Goal: Transaction & Acquisition: Obtain resource

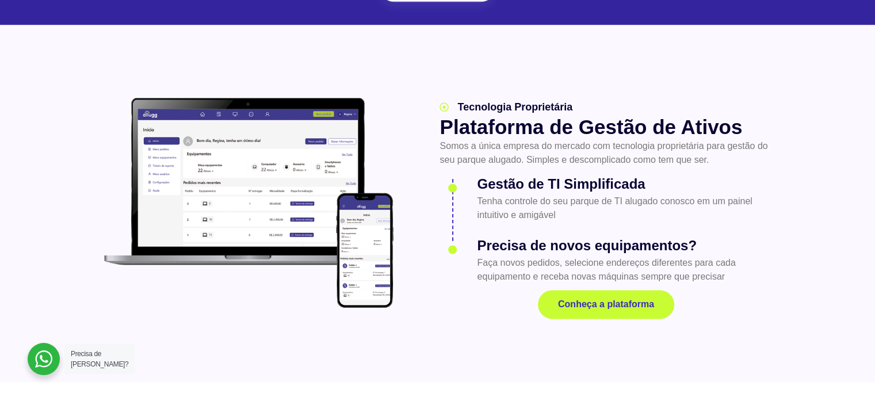
scroll to position [1554, 0]
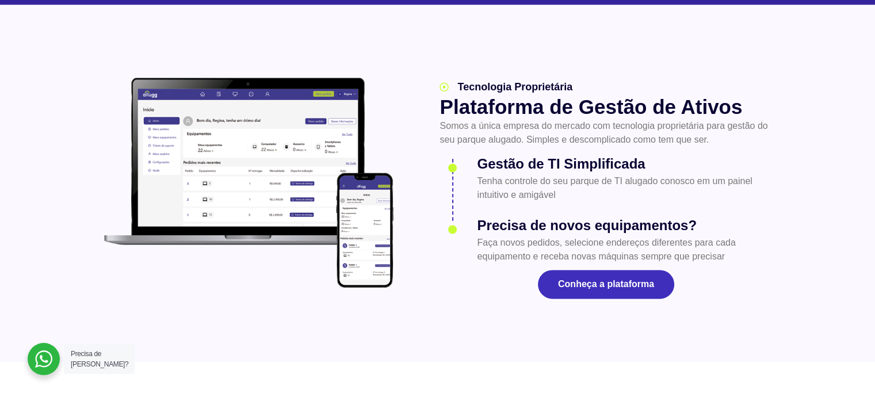
click at [596, 280] on span "Conheça a plataforma" at bounding box center [606, 284] width 96 height 9
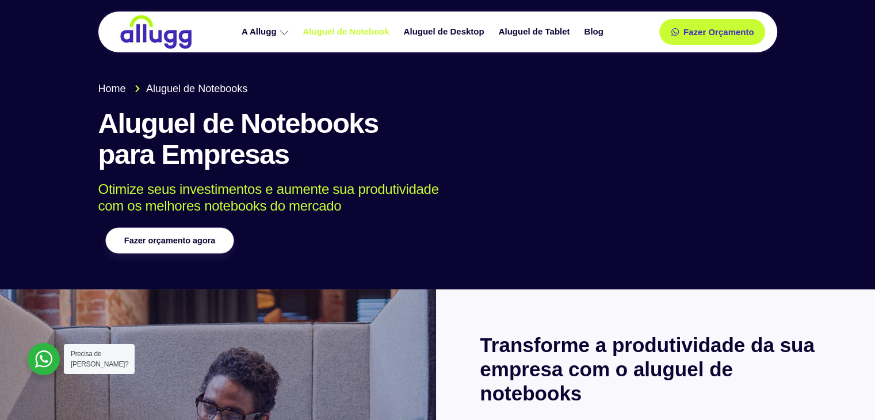
click at [182, 237] on span "Fazer orçamento agora" at bounding box center [169, 241] width 91 height 8
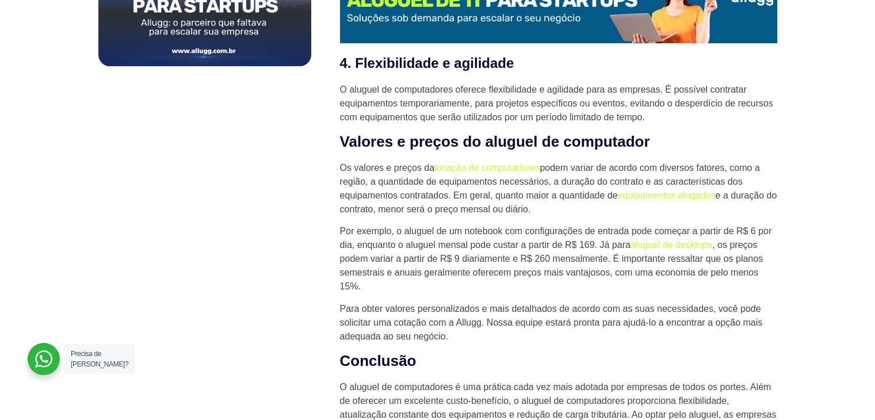
scroll to position [897, 0]
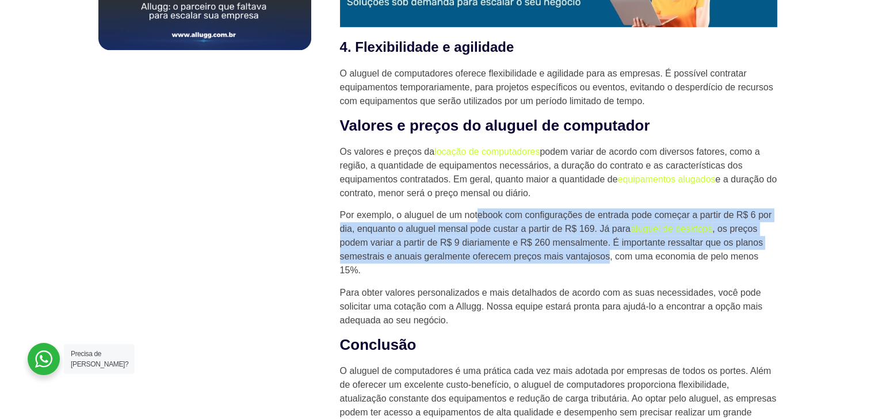
drag, startPoint x: 479, startPoint y: 219, endPoint x: 609, endPoint y: 252, distance: 134.6
click at [609, 252] on p "Por exemplo, o aluguel de um notebook com configurações de entrada pode começar…" at bounding box center [558, 242] width 437 height 69
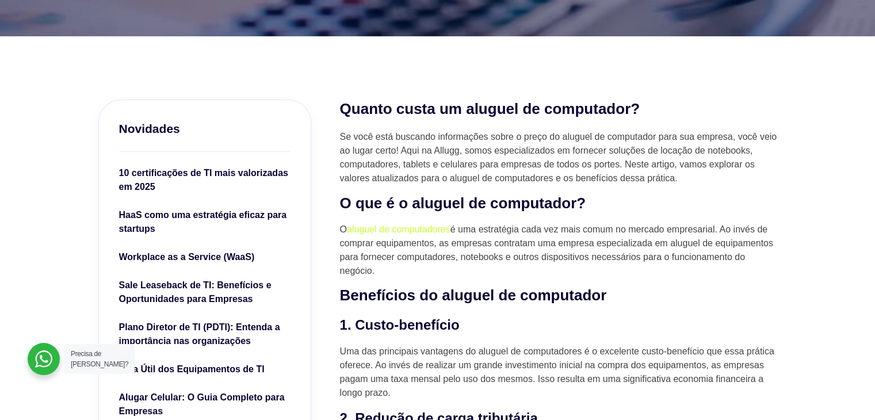
scroll to position [230, 0]
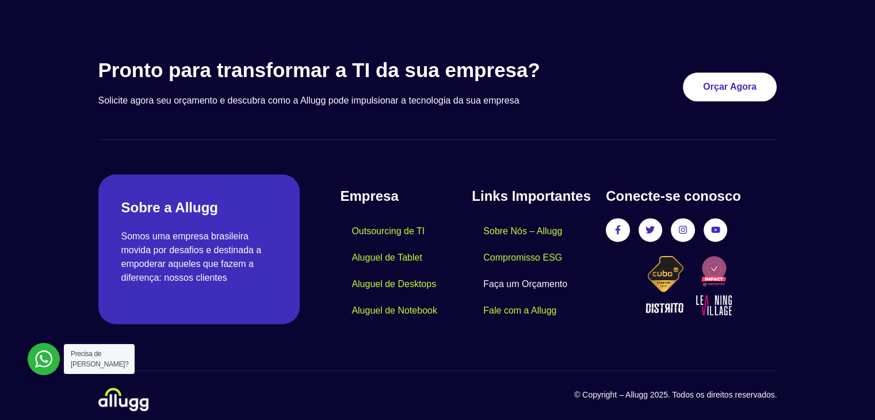
scroll to position [1462, 0]
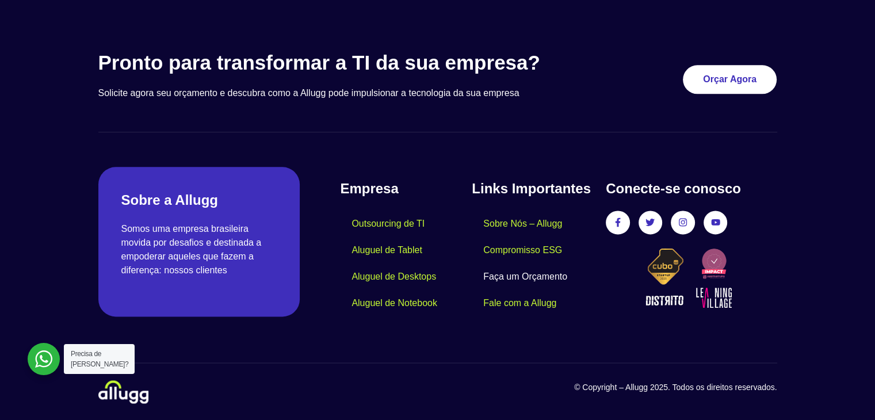
click at [42, 352] on div at bounding box center [44, 359] width 32 height 32
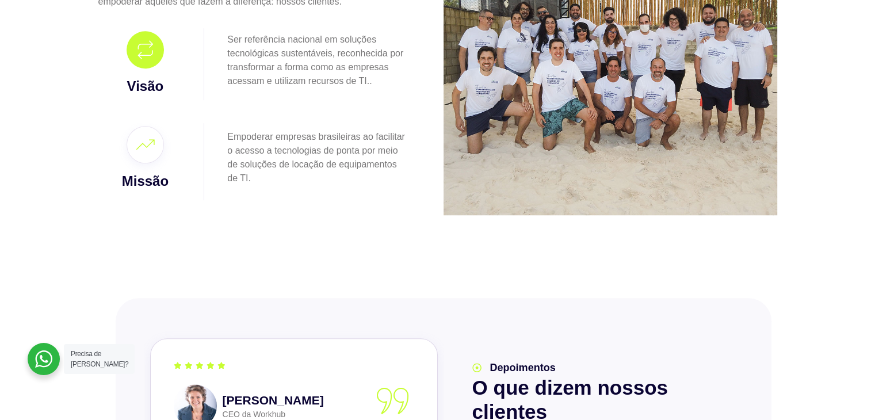
scroll to position [886, 0]
